Goal: Find specific page/section: Find specific page/section

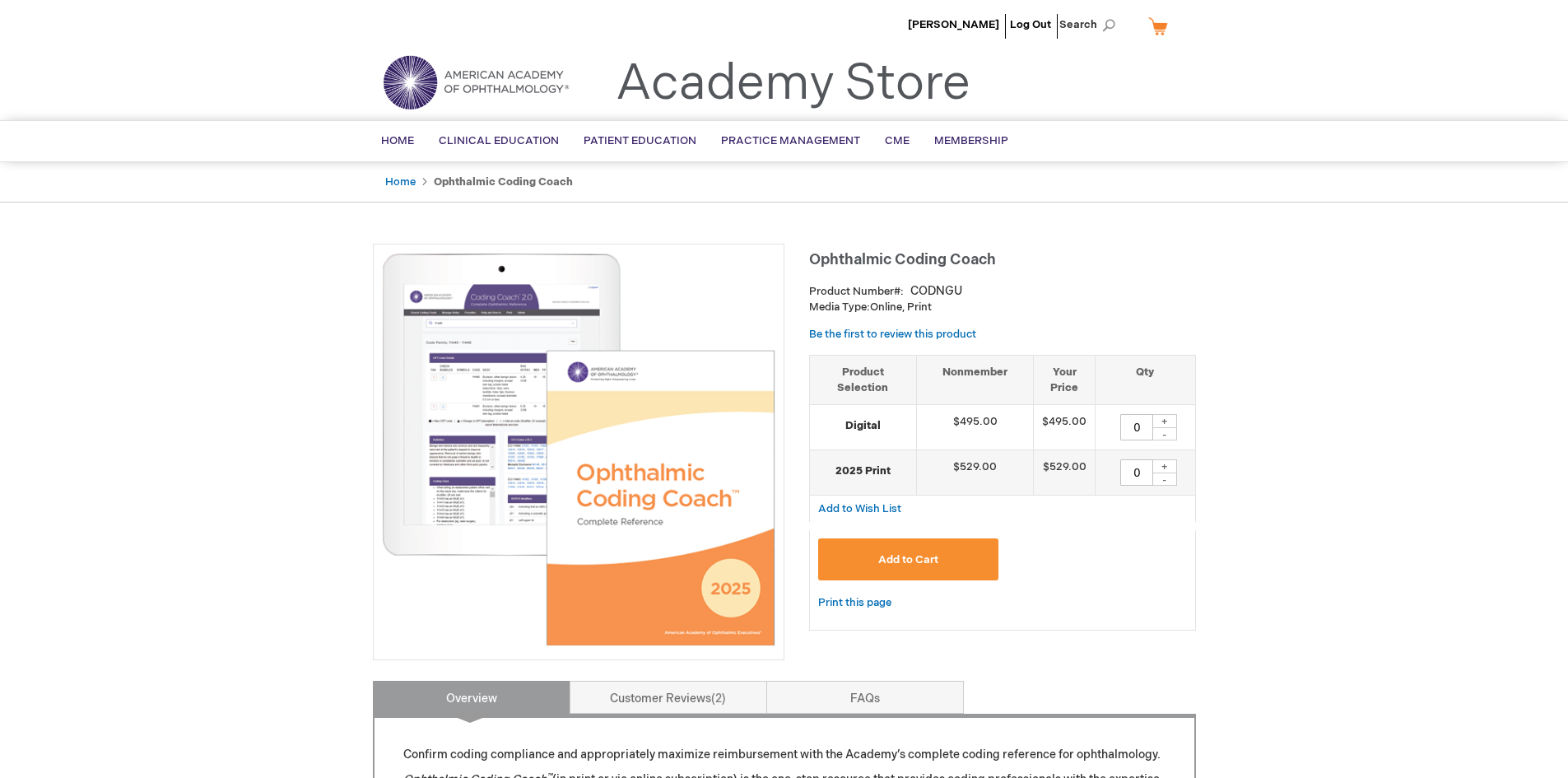
drag, startPoint x: 975, startPoint y: 22, endPoint x: 1001, endPoint y: 44, distance: 34.1
click at [975, 22] on span "[PERSON_NAME]" at bounding box center [953, 24] width 91 height 13
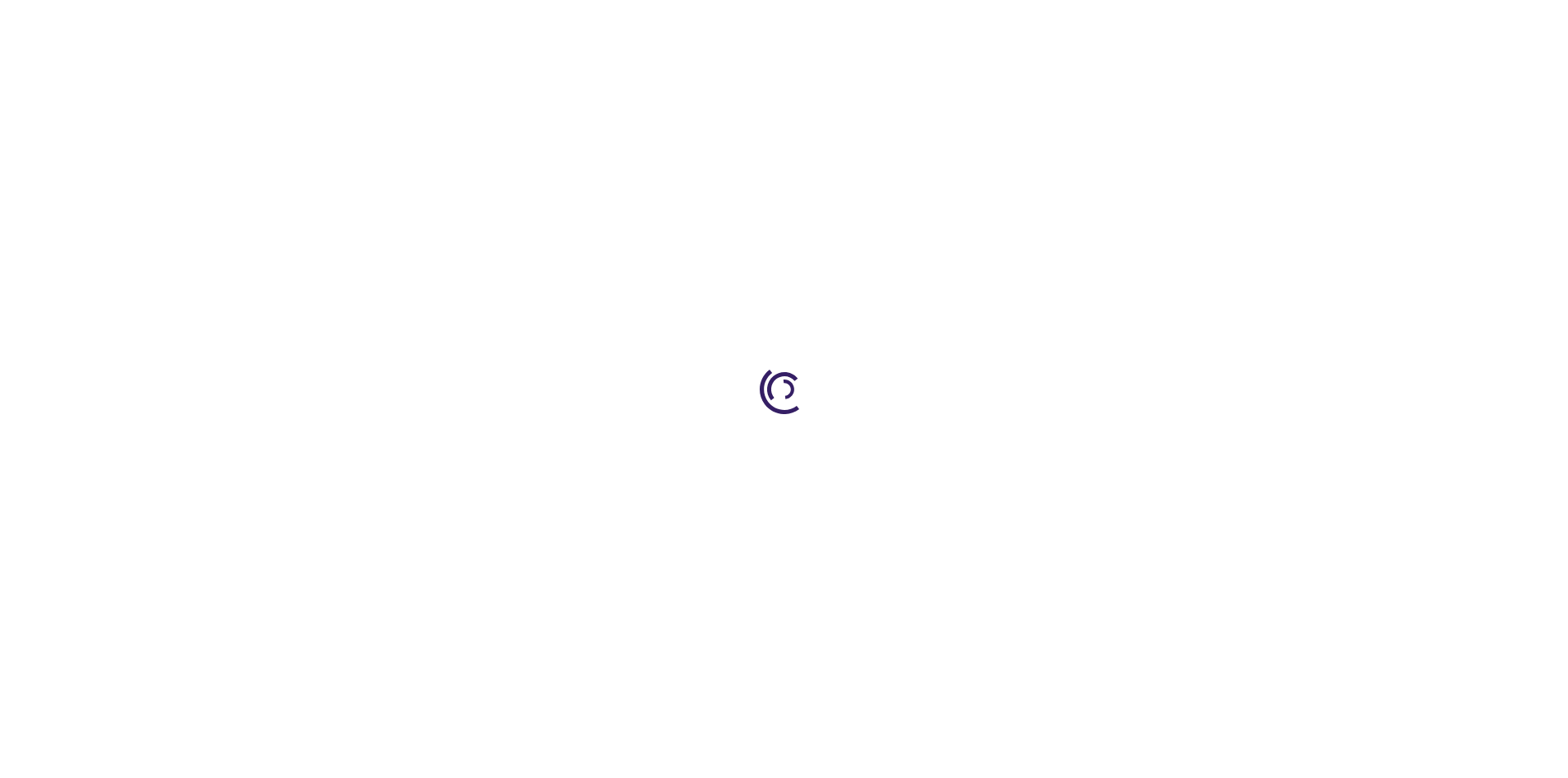
click at [953, 22] on div at bounding box center [784, 389] width 1568 height 778
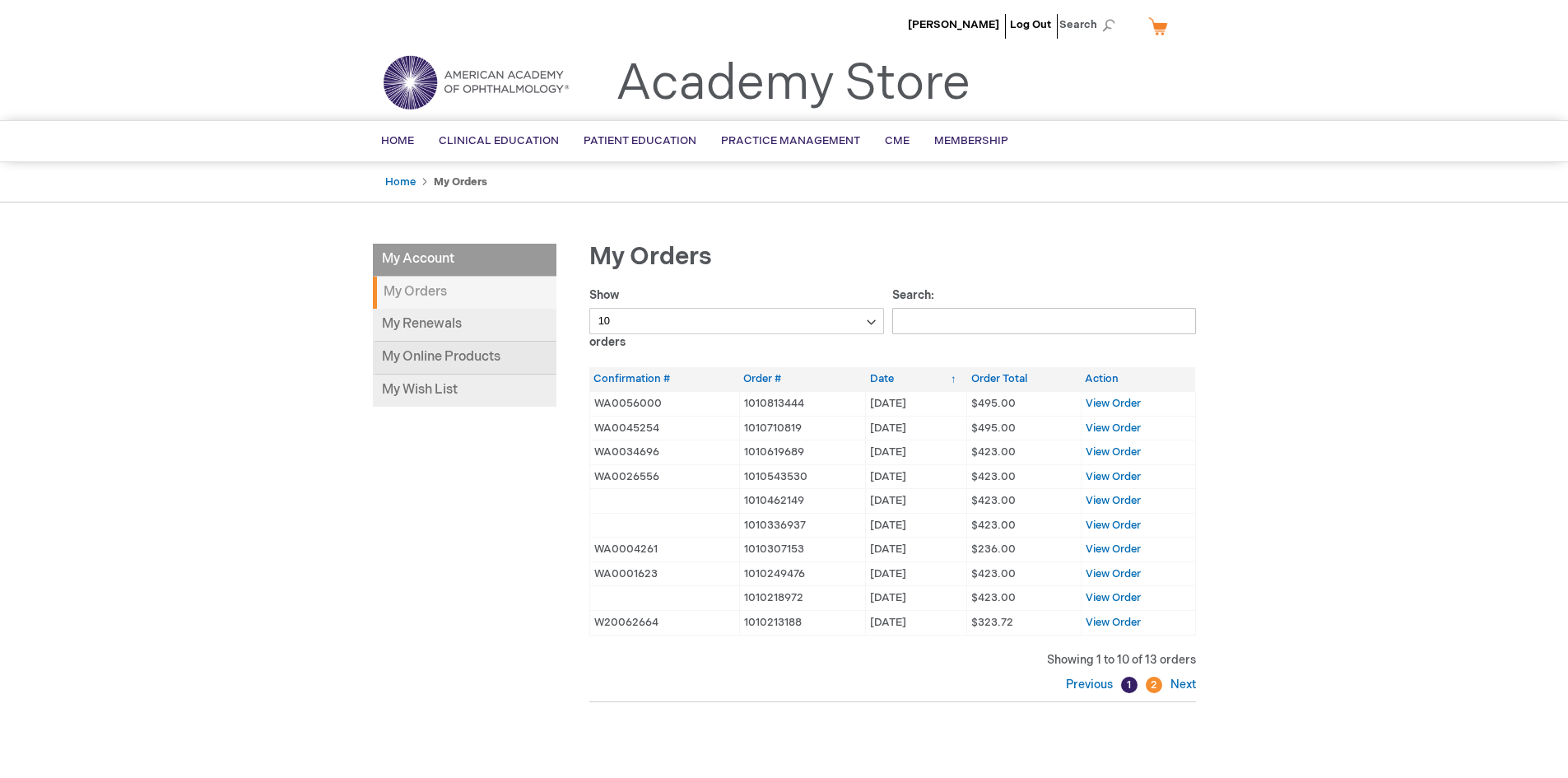
click at [444, 354] on link "My Online Products" at bounding box center [464, 358] width 183 height 33
click at [977, 23] on span "[PERSON_NAME]" at bounding box center [953, 24] width 91 height 13
click at [467, 354] on link "My Online Products" at bounding box center [464, 358] width 183 height 33
